Goal: Task Accomplishment & Management: Manage account settings

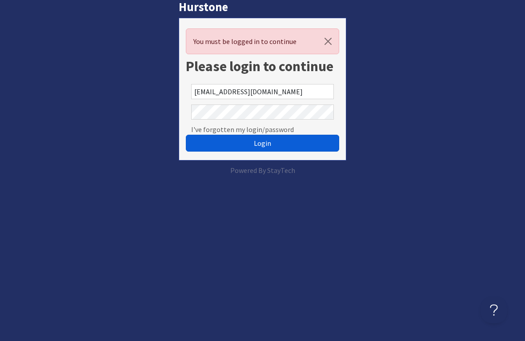
click at [221, 142] on button "Login" at bounding box center [263, 143] width 154 height 17
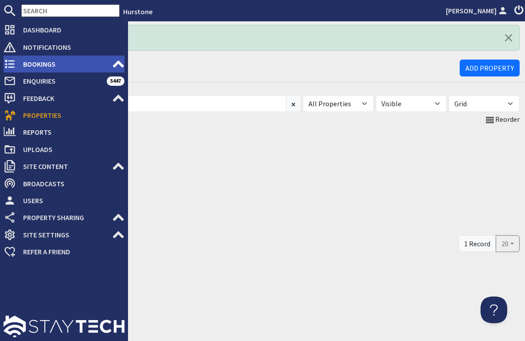
click at [22, 64] on span "Bookings" at bounding box center [64, 64] width 96 height 14
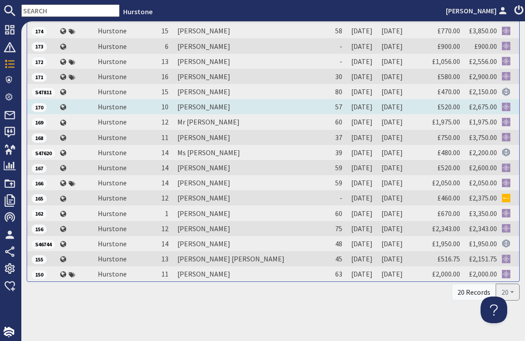
scroll to position [158, 0]
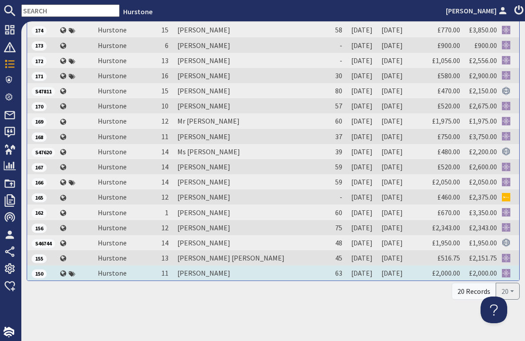
click at [201, 274] on td "[PERSON_NAME]" at bounding box center [250, 272] width 154 height 15
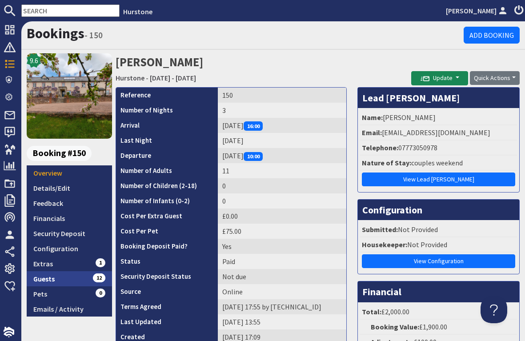
click at [66, 276] on link "Guests 12" at bounding box center [69, 278] width 85 height 15
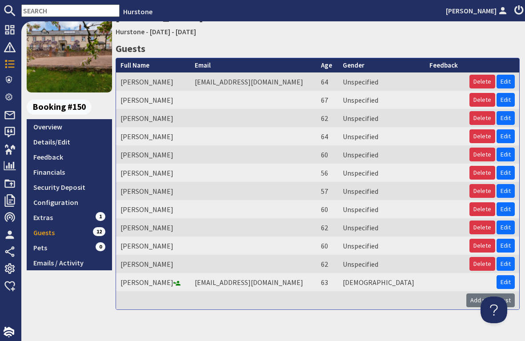
scroll to position [48, 0]
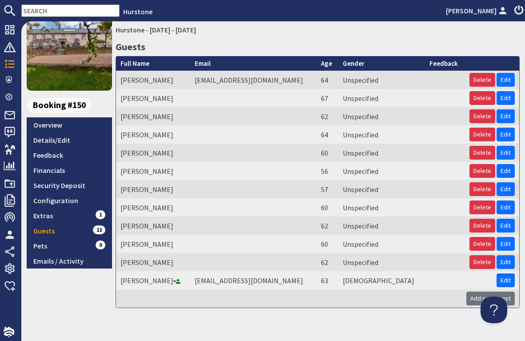
click at [84, 288] on div "9.6 Booking #150 Overview Details/Edit Feedback Financials Security Deposit Con…" at bounding box center [69, 156] width 85 height 303
click at [71, 136] on link "Details/Edit" at bounding box center [69, 139] width 85 height 15
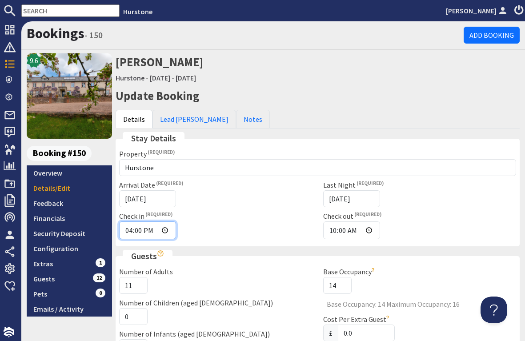
click at [132, 229] on input "16:00" at bounding box center [147, 230] width 57 height 18
type input "15:15"
click at [258, 224] on div "Check in 15:15" at bounding box center [216, 225] width 204 height 28
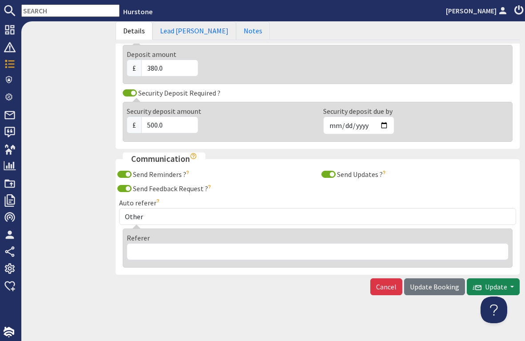
scroll to position [656, 0]
click at [441, 284] on span "Update Booking" at bounding box center [434, 287] width 49 height 9
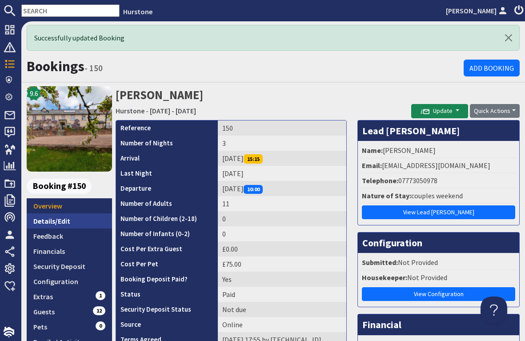
click at [69, 217] on link "Details/Edit" at bounding box center [69, 220] width 85 height 15
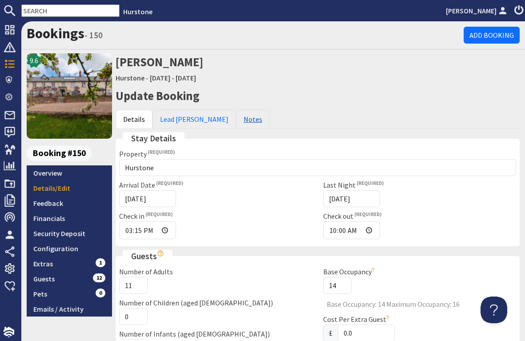
click at [236, 115] on link "Notes" at bounding box center [253, 119] width 34 height 19
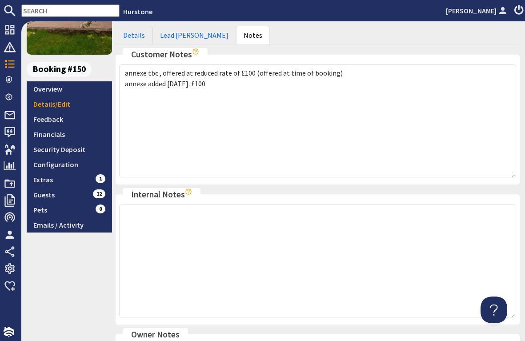
scroll to position [87, 0]
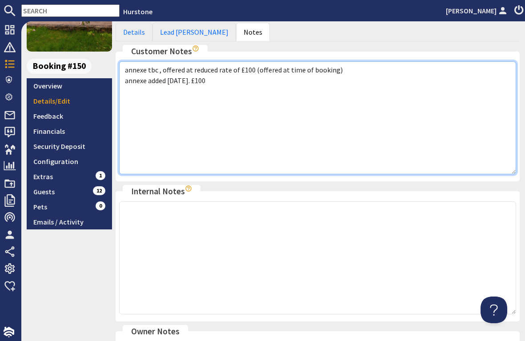
click at [241, 79] on textarea "annexe tbc , offered at reduced rate of £100 (offered at time of booking) annex…" at bounding box center [317, 117] width 397 height 113
drag, startPoint x: 183, startPoint y: 102, endPoint x: 198, endPoint y: 102, distance: 15.1
click at [198, 102] on textarea "annexe tbc , offered at reduced rate of £100 (offered at time of booking) annex…" at bounding box center [317, 117] width 397 height 113
click at [231, 100] on textarea "annexe tbc , offered at reduced rate of £100 (offered at time of booking) annex…" at bounding box center [317, 117] width 397 height 113
click at [209, 144] on textarea "annexe tbc , offered at reduced rate of £100 (offered at time of booking) annex…" at bounding box center [317, 117] width 397 height 113
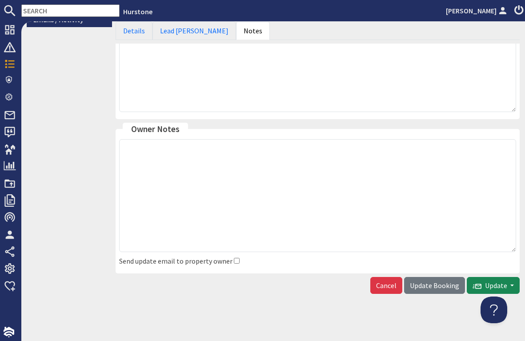
scroll to position [289, 0]
type textarea "annexe tbc , offered at reduced rate of £100 (offered at time of booking) annex…"
click at [434, 281] on span "Update Booking" at bounding box center [434, 285] width 49 height 9
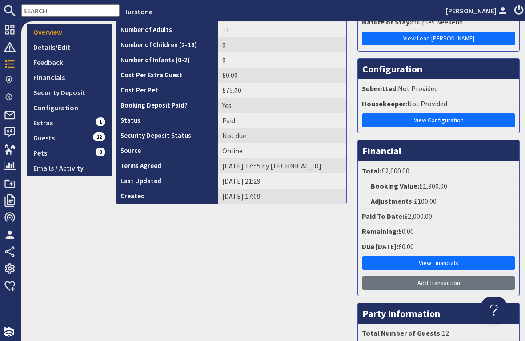
scroll to position [175, 0]
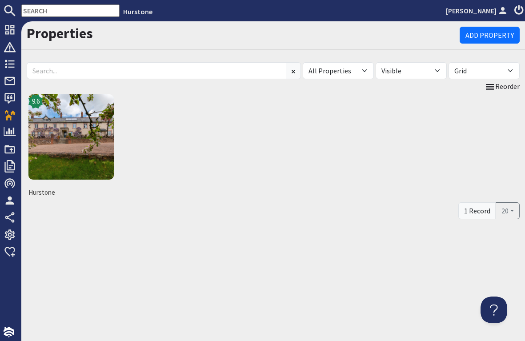
click at [195, 160] on div "9.6 Hurstone" at bounding box center [273, 146] width 493 height 108
click at [83, 135] on img at bounding box center [70, 136] width 85 height 85
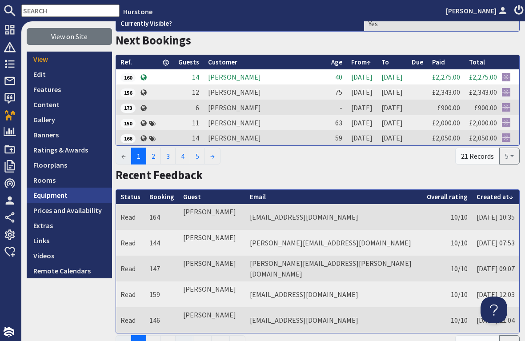
scroll to position [121, 0]
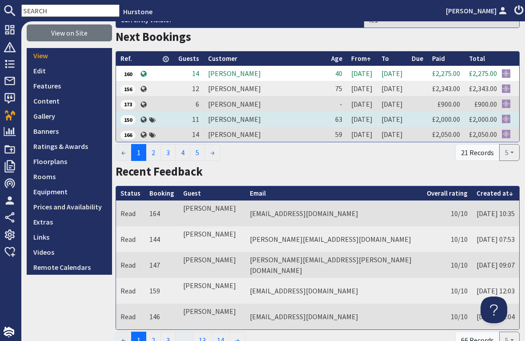
click at [219, 119] on td "[PERSON_NAME]" at bounding box center [264, 118] width 123 height 15
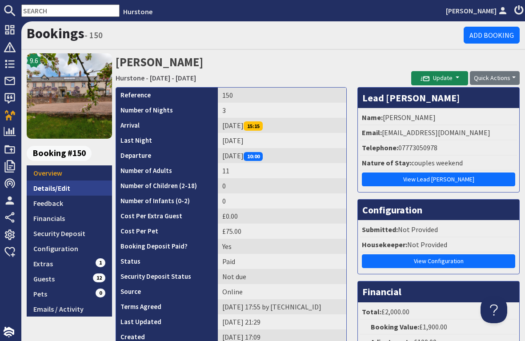
click at [52, 185] on link "Details/Edit" at bounding box center [69, 187] width 85 height 15
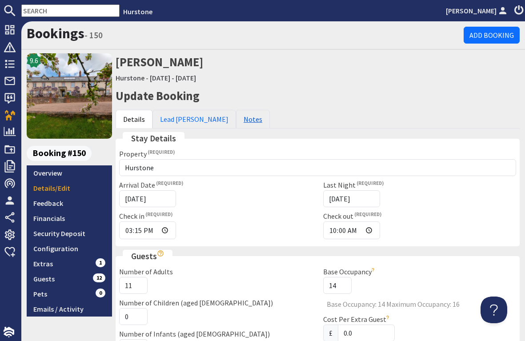
click at [236, 118] on link "Notes" at bounding box center [253, 119] width 34 height 19
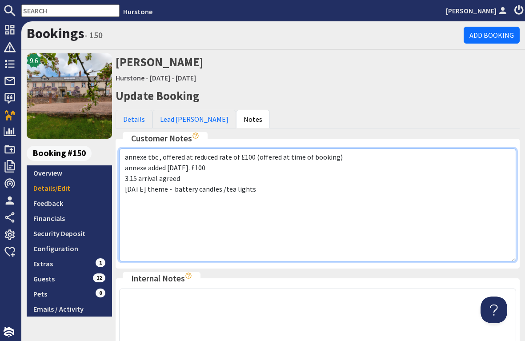
click at [266, 188] on textarea "annexe tbc , offered at reduced rate of £100 (offered at time of booking) annex…" at bounding box center [317, 204] width 397 height 113
drag, startPoint x: 128, startPoint y: 199, endPoint x: 121, endPoint y: 199, distance: 7.6
click at [121, 199] on textarea "annexe tbc , offered at reduced rate of £100 (offered at time of booking) annex…" at bounding box center [317, 204] width 397 height 113
click at [144, 199] on textarea "annexe tbc , offered at reduced rate of £100 (offered at time of booking) annex…" at bounding box center [317, 204] width 397 height 113
click at [214, 200] on textarea "annexe tbc , offered at reduced rate of £100 (offered at time of booking) annex…" at bounding box center [317, 204] width 397 height 113
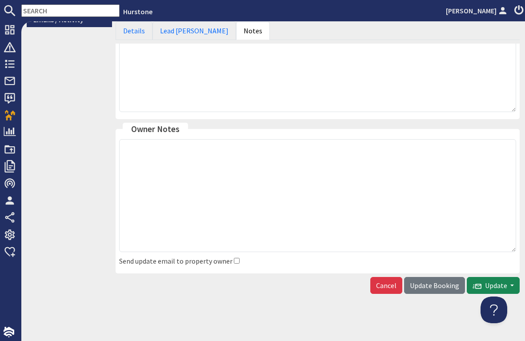
scroll to position [289, 0]
type textarea "annexe tbc , offered at reduced rate of £100 (offered at time of booking) annex…"
click at [431, 281] on span "Update Booking" at bounding box center [434, 285] width 49 height 9
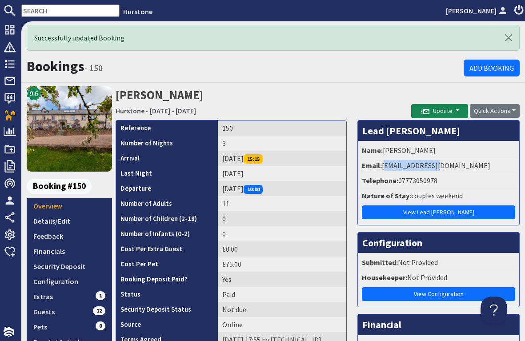
drag, startPoint x: 383, startPoint y: 166, endPoint x: 443, endPoint y: 166, distance: 60.0
click at [442, 166] on li "Email: meyres1@sky.com" at bounding box center [438, 165] width 157 height 15
copy li "meyres1@sky.com"
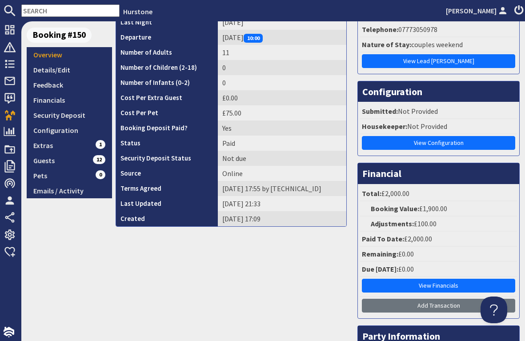
scroll to position [150, 0]
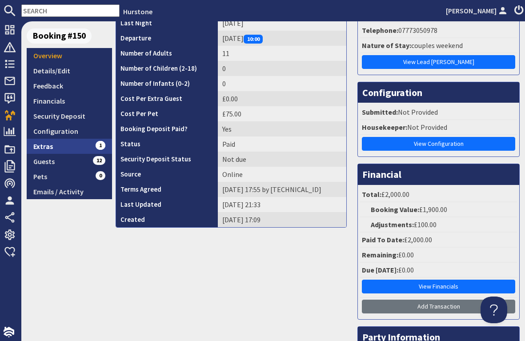
click at [80, 146] on link "Extras 1" at bounding box center [69, 146] width 85 height 15
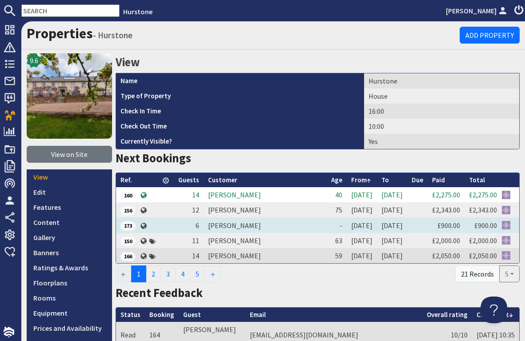
click at [242, 223] on td "[PERSON_NAME]" at bounding box center [264, 224] width 123 height 15
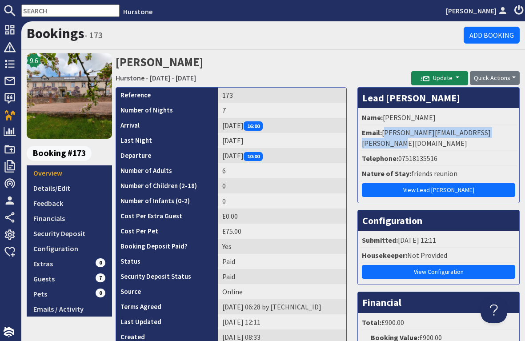
drag, startPoint x: 383, startPoint y: 131, endPoint x: 520, endPoint y: 132, distance: 137.3
click at [520, 132] on div "Lead [PERSON_NAME] Name: [PERSON_NAME] Email: [PERSON_NAME][EMAIL_ADDRESS][PERS…" at bounding box center [438, 316] width 173 height 459
copy li "[PERSON_NAME][EMAIL_ADDRESS][PERSON_NAME][DOMAIN_NAME]"
